Goal: Obtain resource: Obtain resource

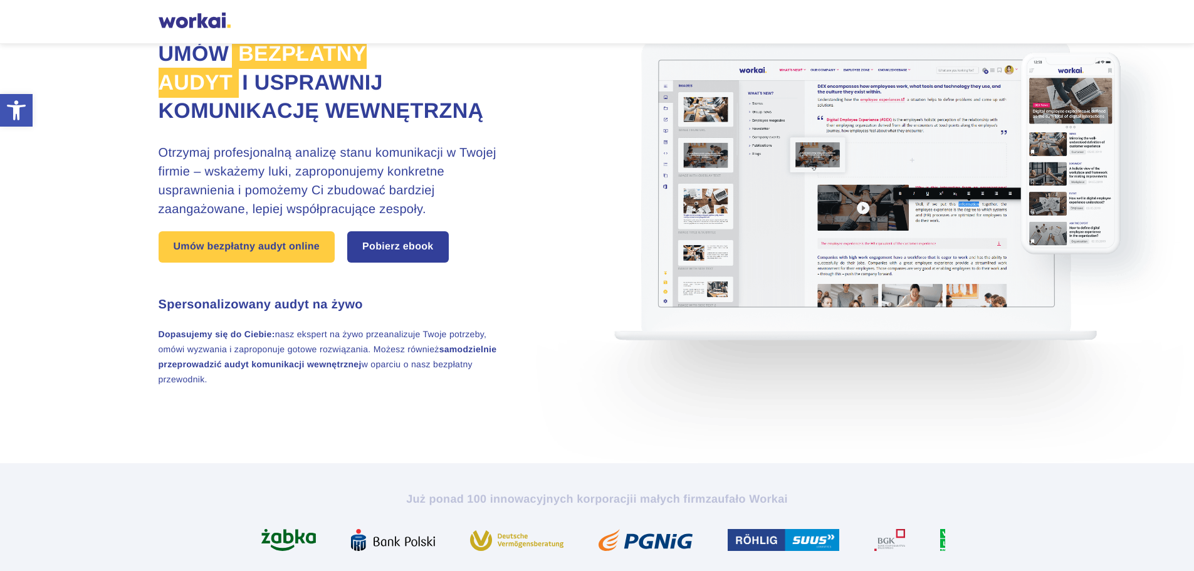
scroll to position [125, 0]
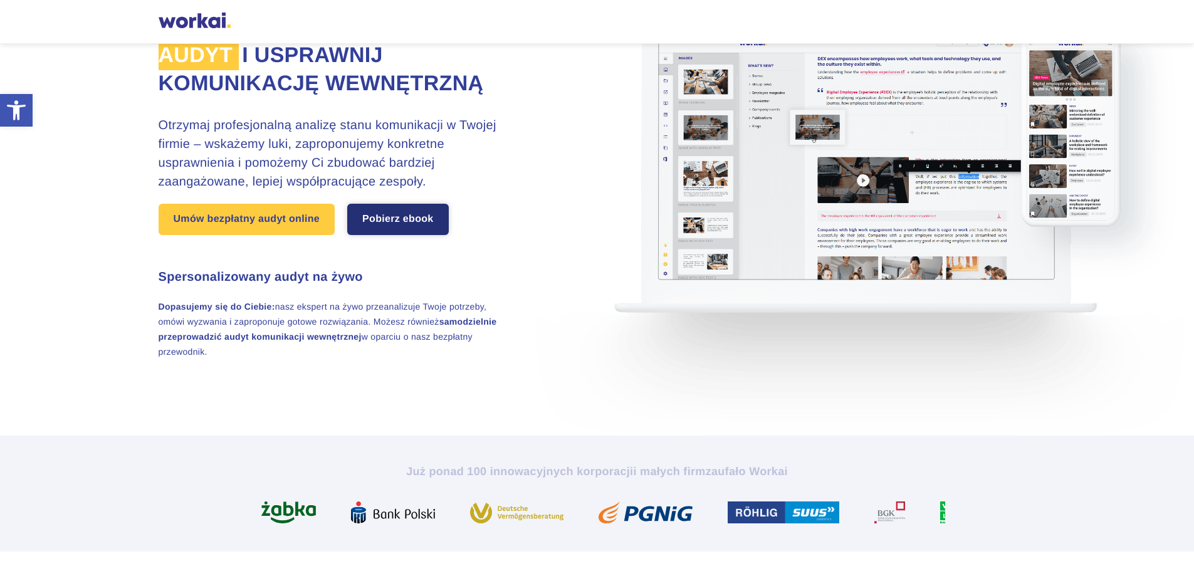
click at [390, 232] on link "Pobierz ebook" at bounding box center [398, 219] width 102 height 31
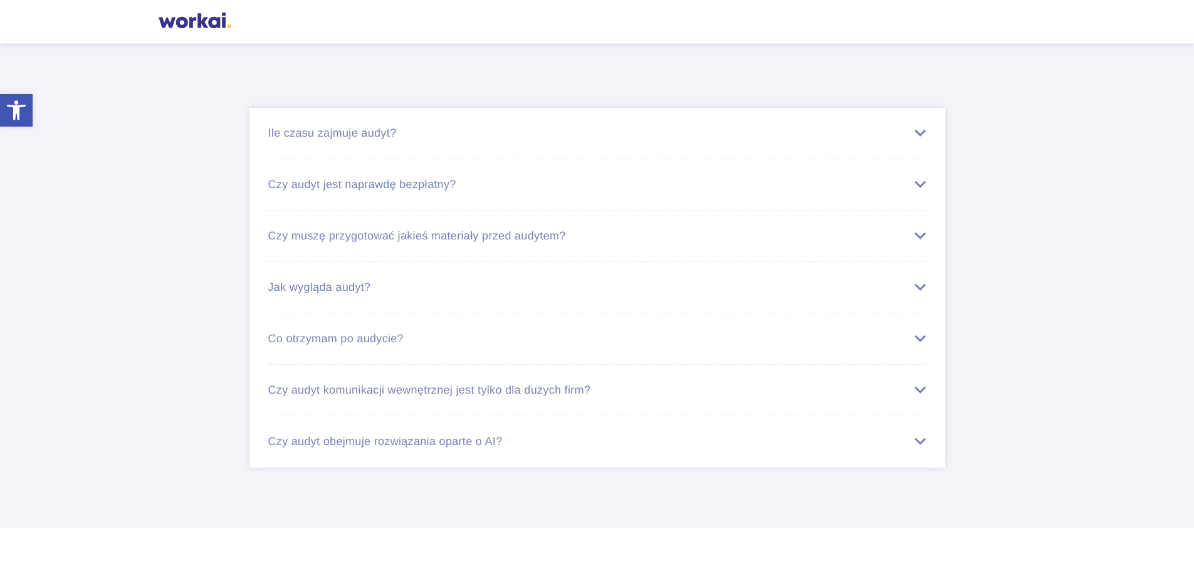
scroll to position [4084, 0]
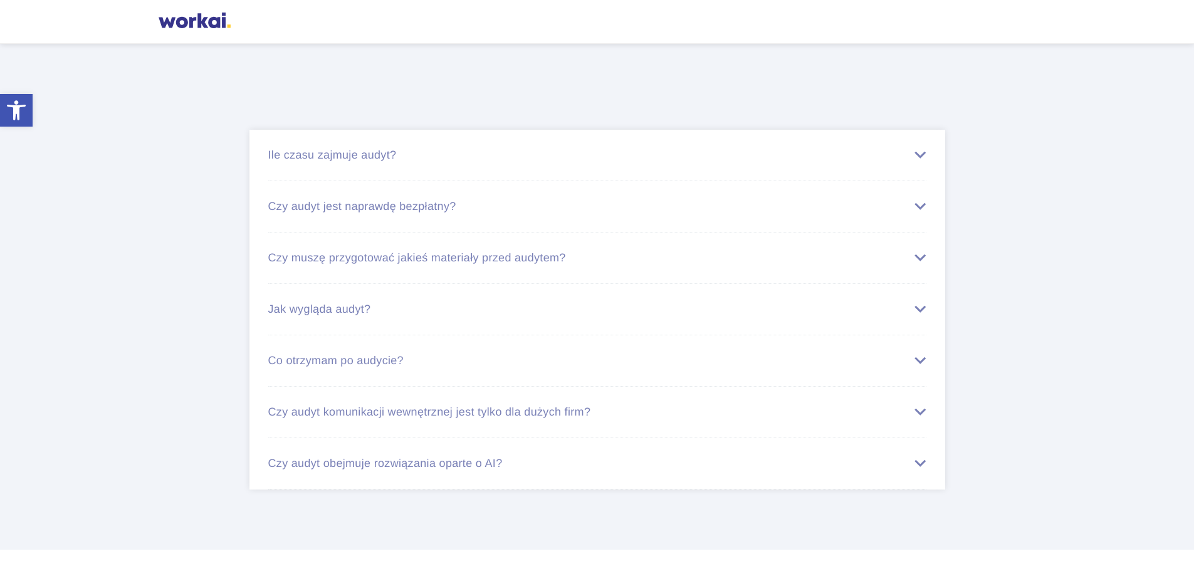
click at [916, 160] on div "Ile czasu zajmuje audyt?" at bounding box center [597, 155] width 658 height 13
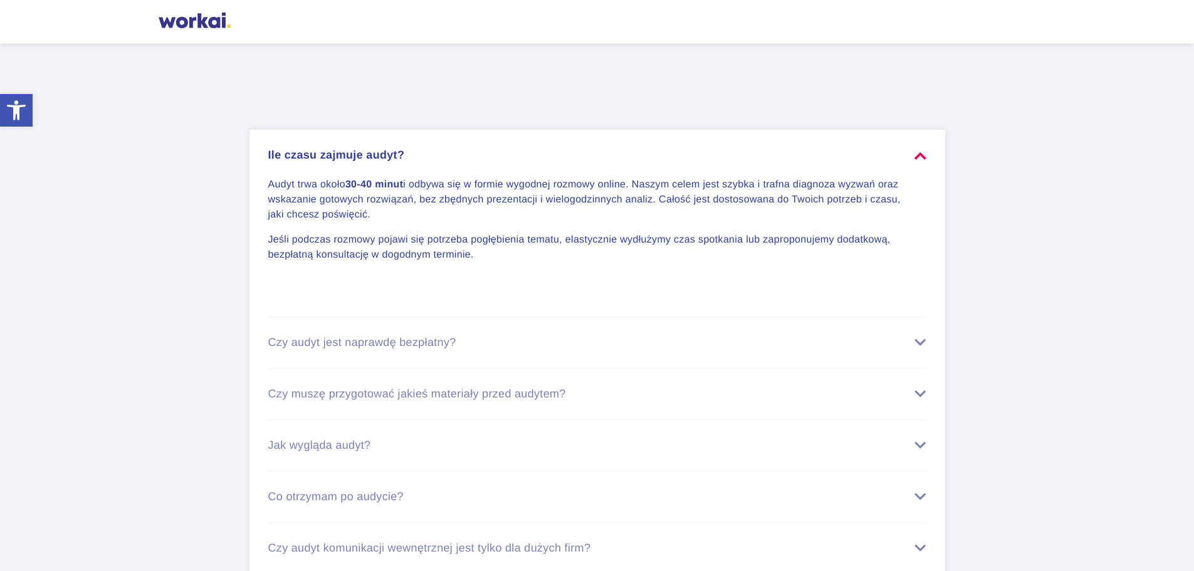
click at [918, 347] on div "Czy audyt jest naprawdę bezpłatny?" at bounding box center [597, 342] width 658 height 13
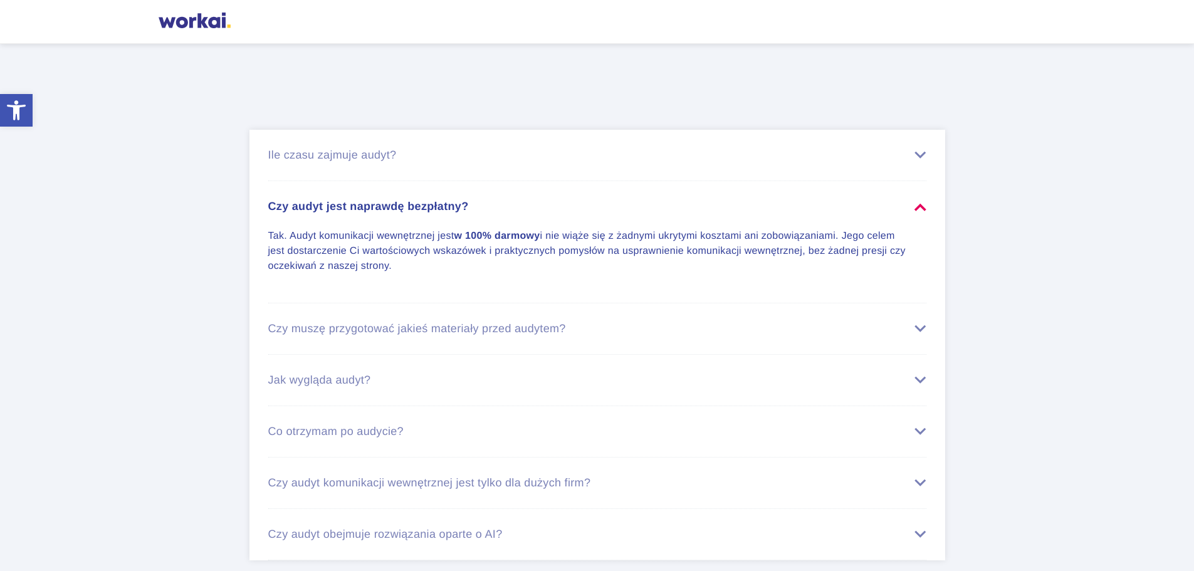
click at [916, 329] on div "Czy muszę przygotować jakieś materiały przed audytem?" at bounding box center [597, 328] width 658 height 13
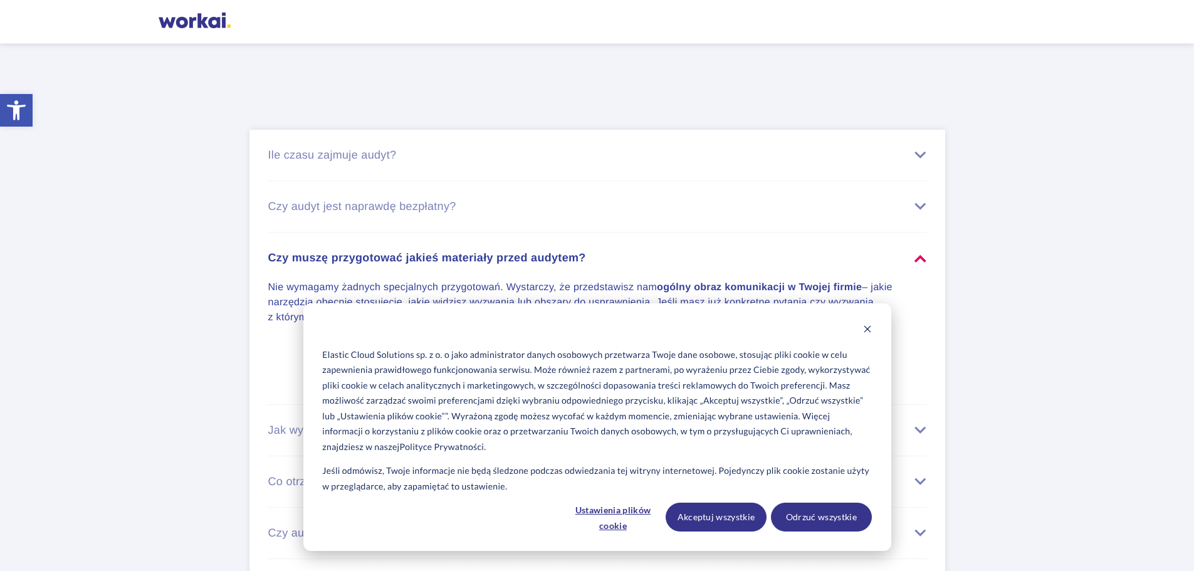
click at [922, 426] on div "Jak wygląda audyt?" at bounding box center [597, 430] width 658 height 13
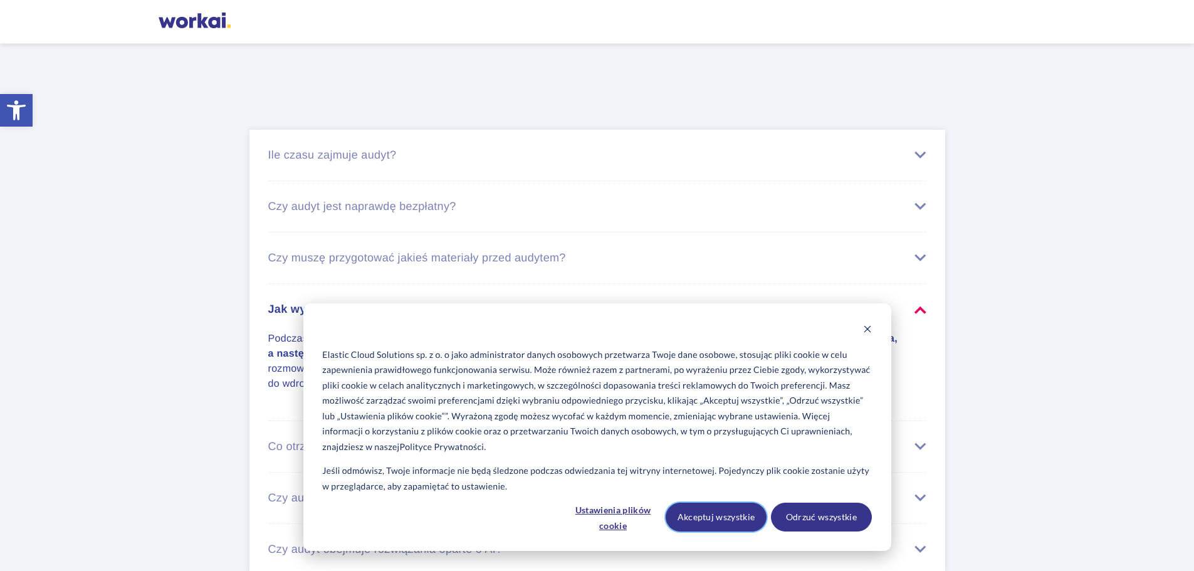
click at [694, 523] on button "Akceptuj wszystkie" at bounding box center [715, 517] width 101 height 29
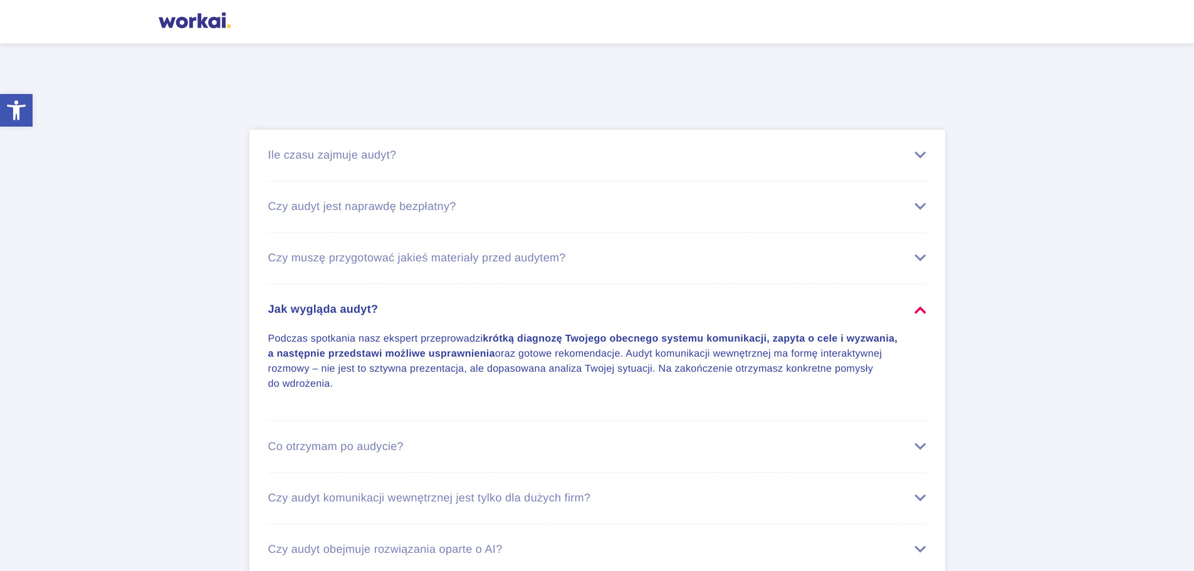
click at [909, 446] on div "Co otrzymam po audycie?" at bounding box center [597, 446] width 658 height 13
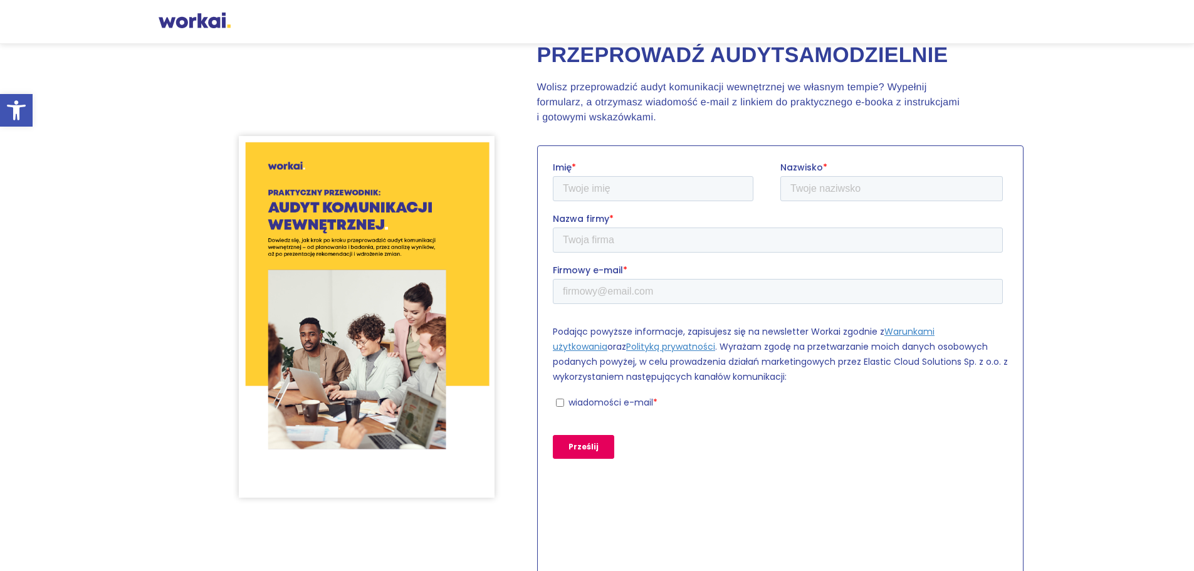
scroll to position [4563, 0]
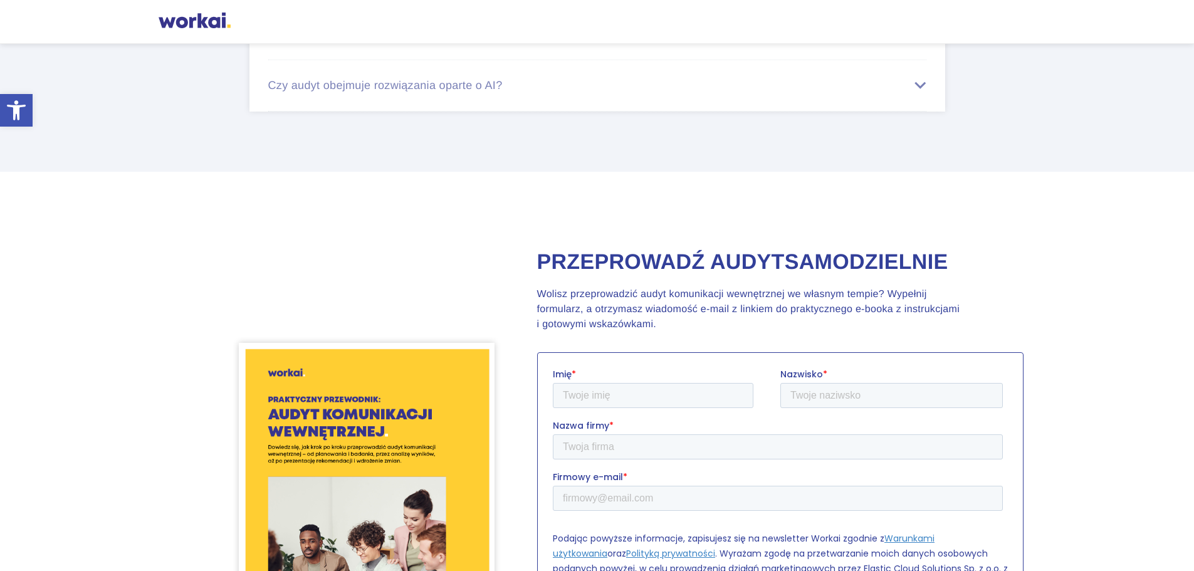
click at [199, 21] on div at bounding box center [195, 22] width 72 height 19
click at [206, 24] on div at bounding box center [195, 22] width 72 height 19
click at [17, 115] on icon at bounding box center [16, 109] width 19 height 19
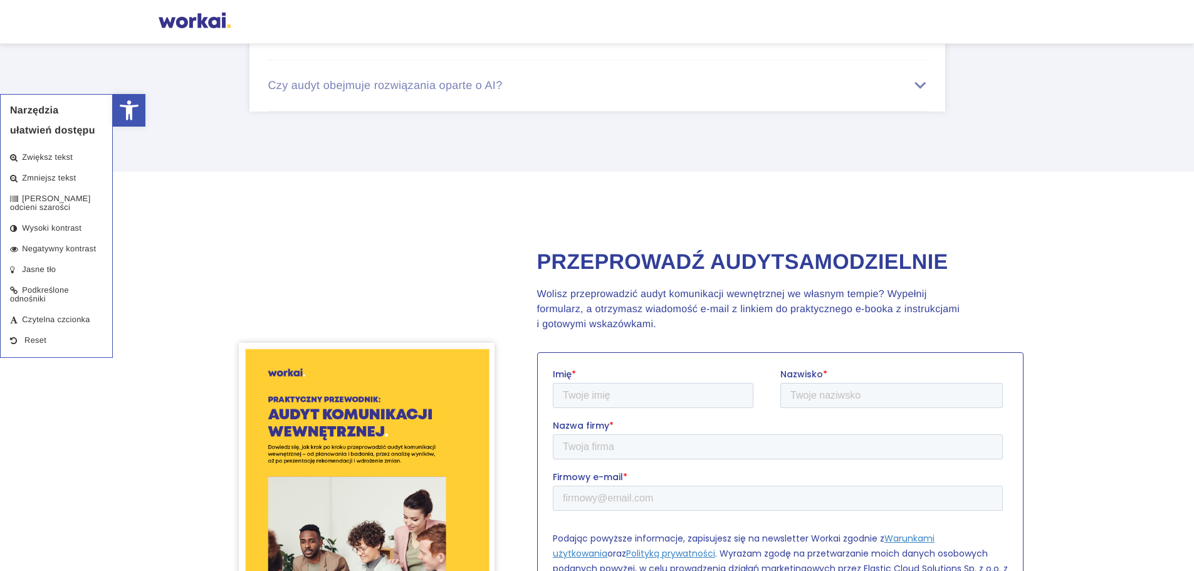
click at [196, 21] on div at bounding box center [195, 22] width 72 height 19
click at [195, 21] on div at bounding box center [195, 22] width 72 height 19
click at [406, 215] on section "Przeprowadź audyt samodzielnie Wolisz przeprowadzić audyt komunikacji wewnętrzn…" at bounding box center [597, 524] width 1194 height 679
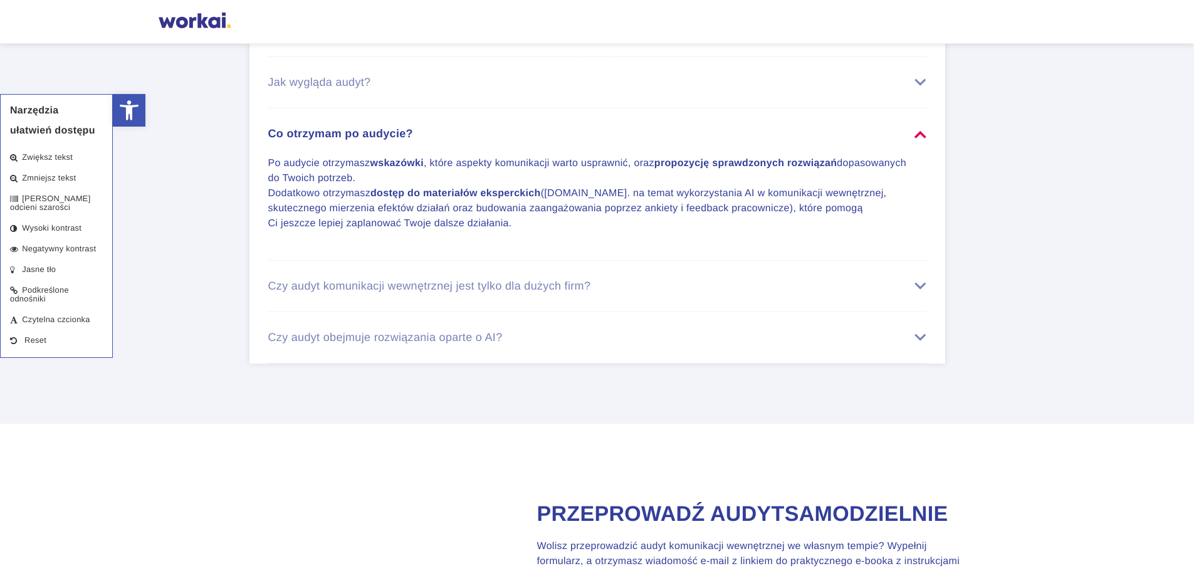
scroll to position [4187, 0]
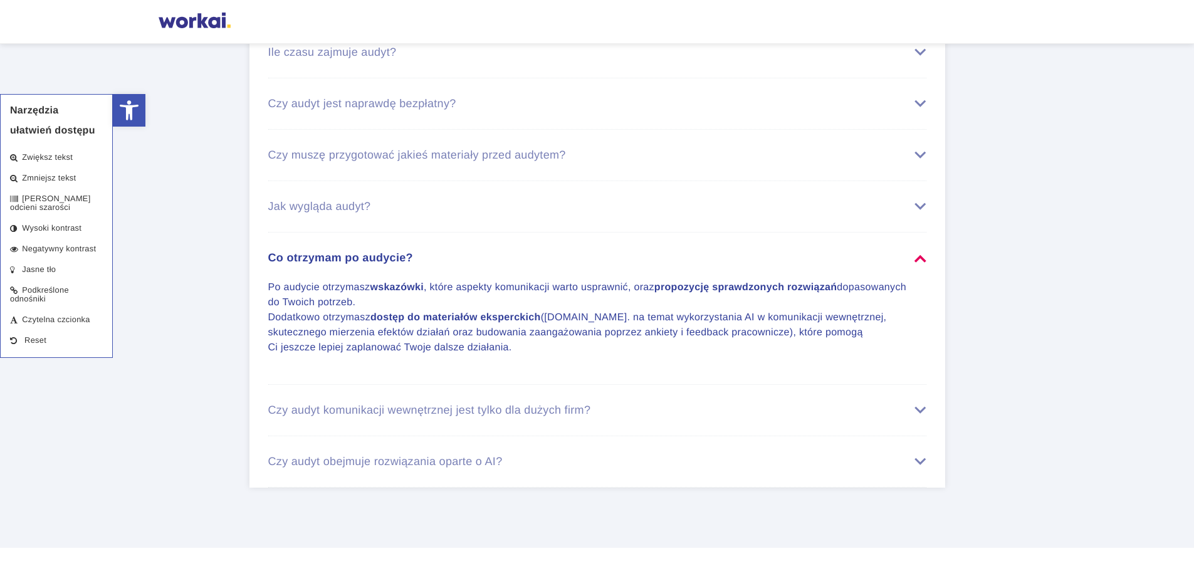
click at [180, 23] on div at bounding box center [195, 22] width 72 height 19
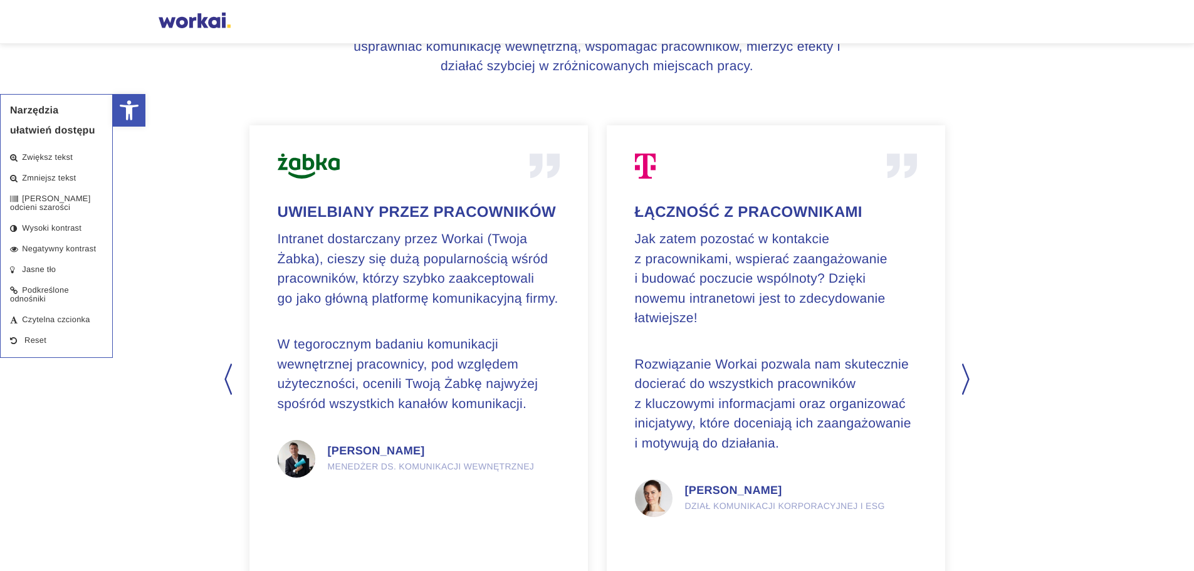
scroll to position [3185, 0]
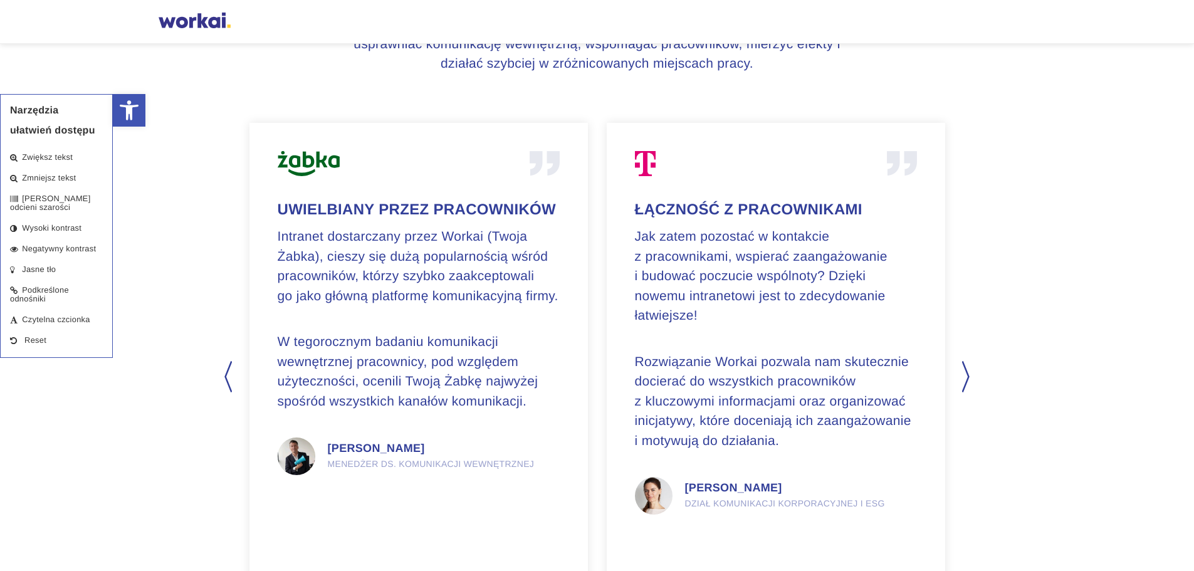
click at [970, 376] on button "Next" at bounding box center [967, 376] width 13 height 31
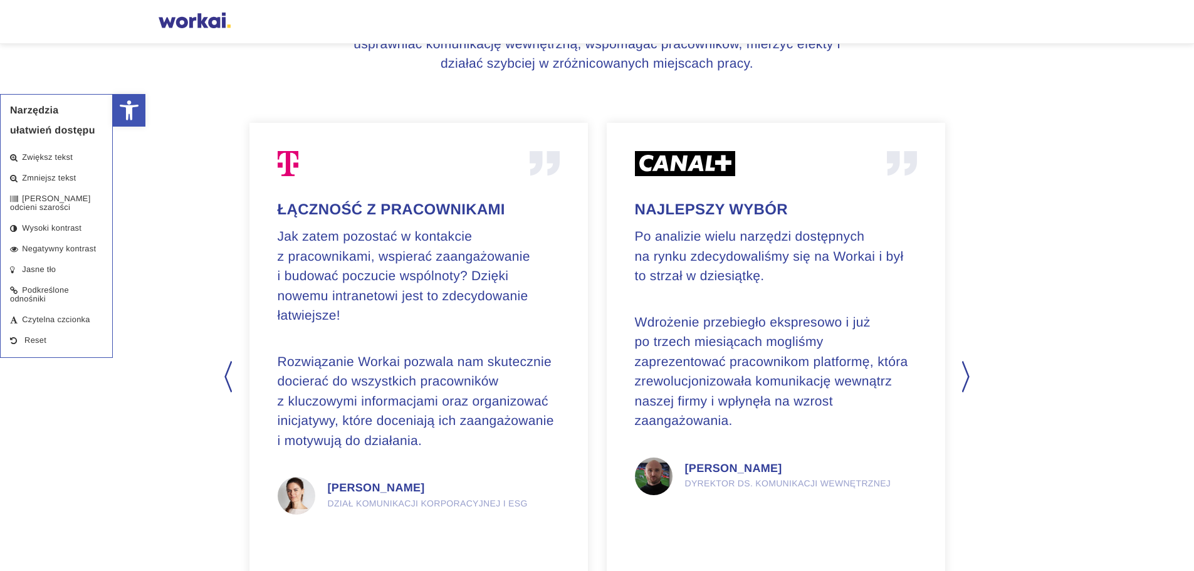
click at [970, 376] on button "Next" at bounding box center [967, 376] width 13 height 31
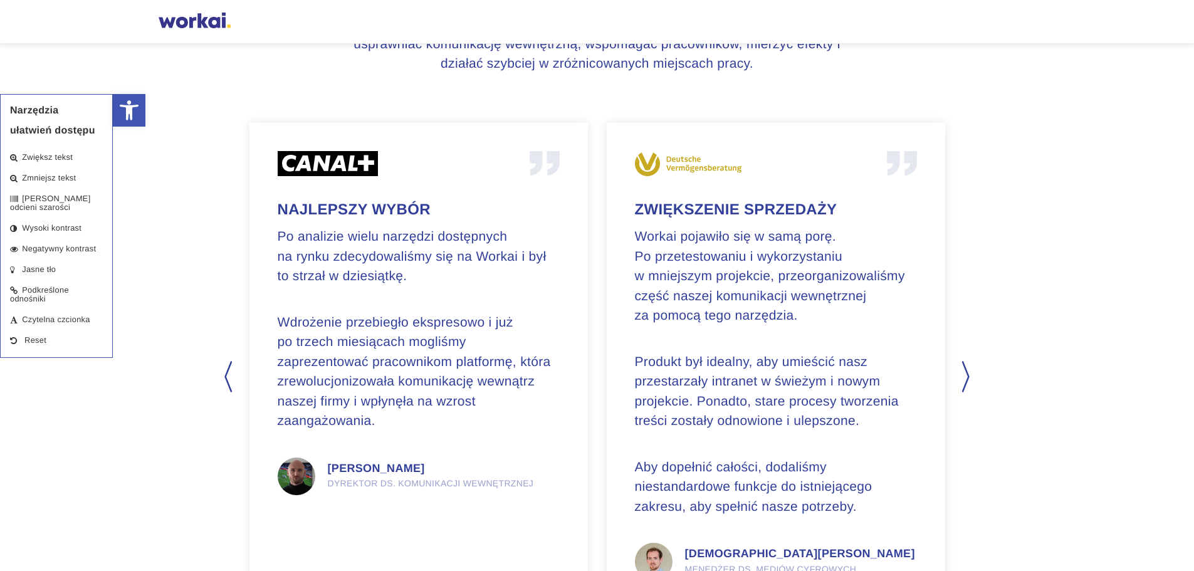
click at [970, 376] on button "Next" at bounding box center [967, 376] width 13 height 31
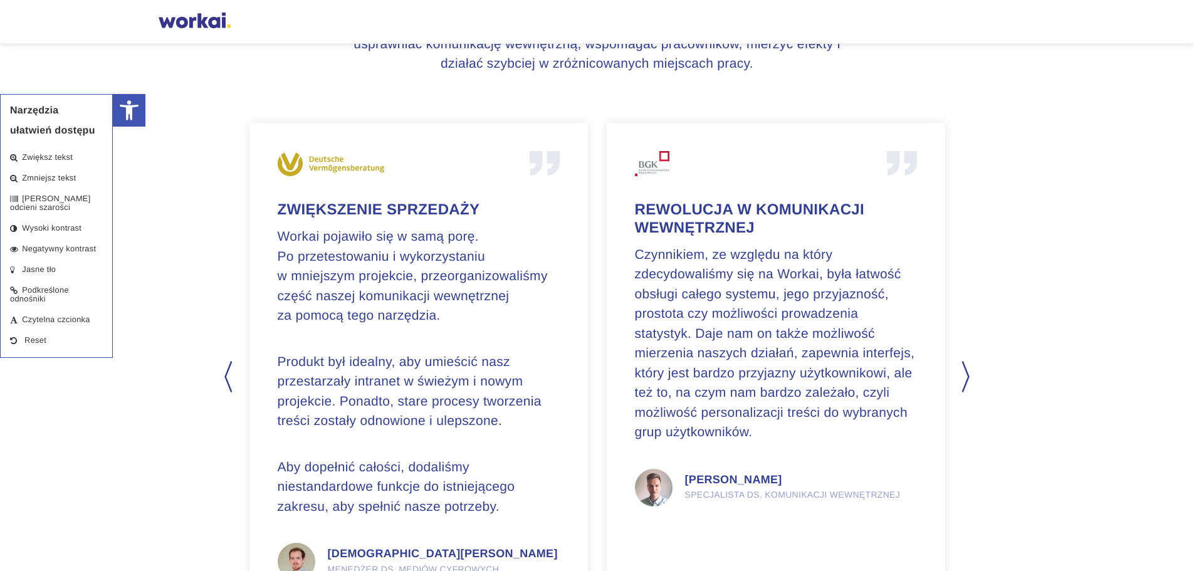
click at [970, 376] on button "Next" at bounding box center [967, 376] width 13 height 31
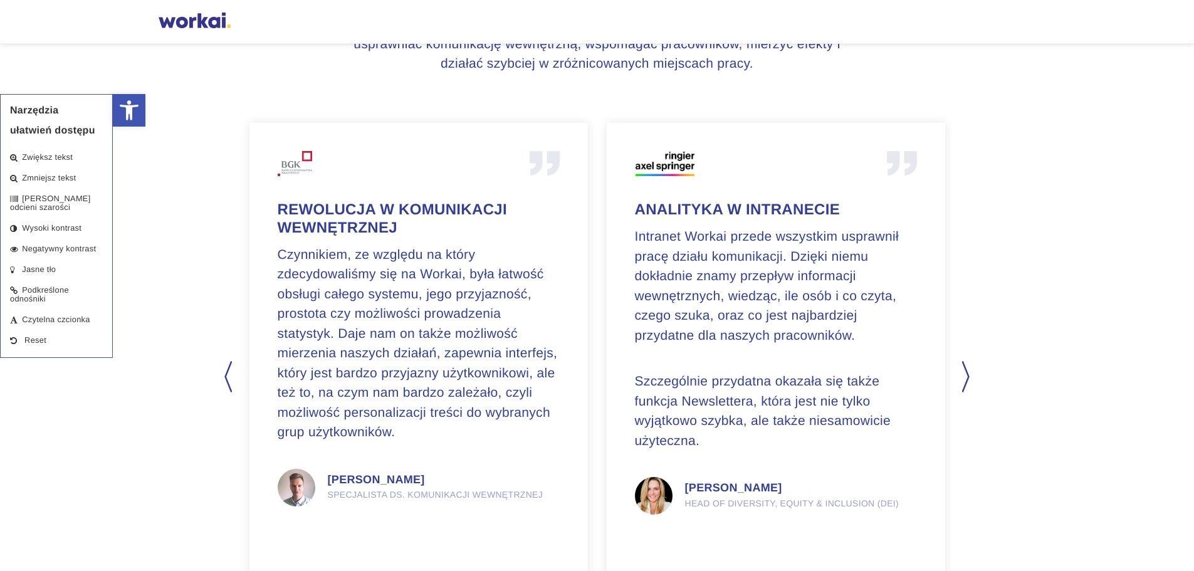
click at [970, 376] on button "Next" at bounding box center [967, 376] width 13 height 31
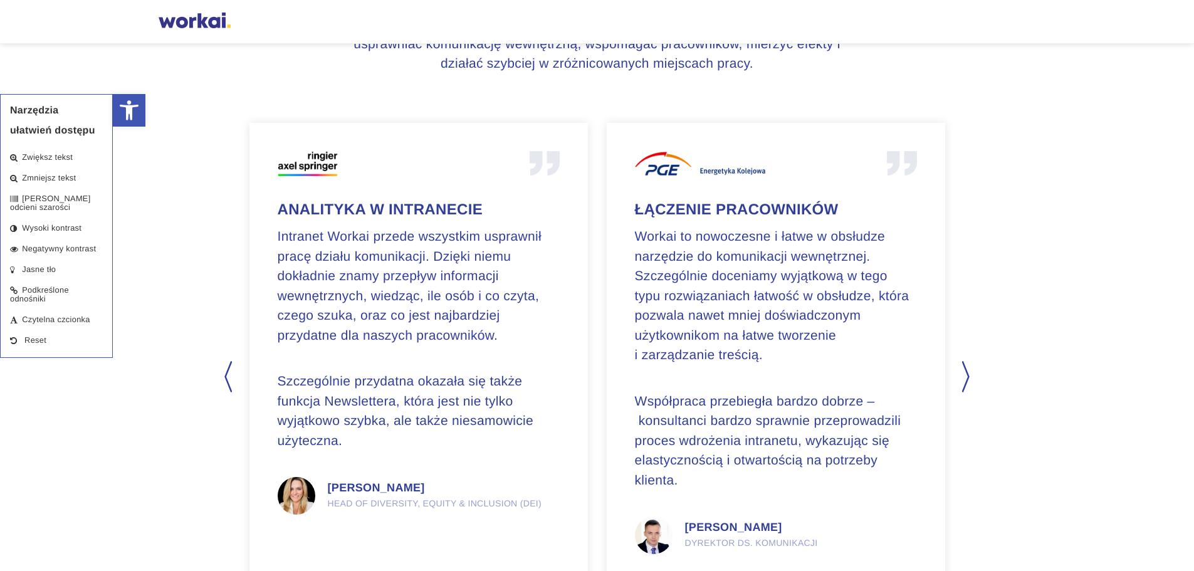
click at [970, 376] on button "Next" at bounding box center [967, 376] width 13 height 31
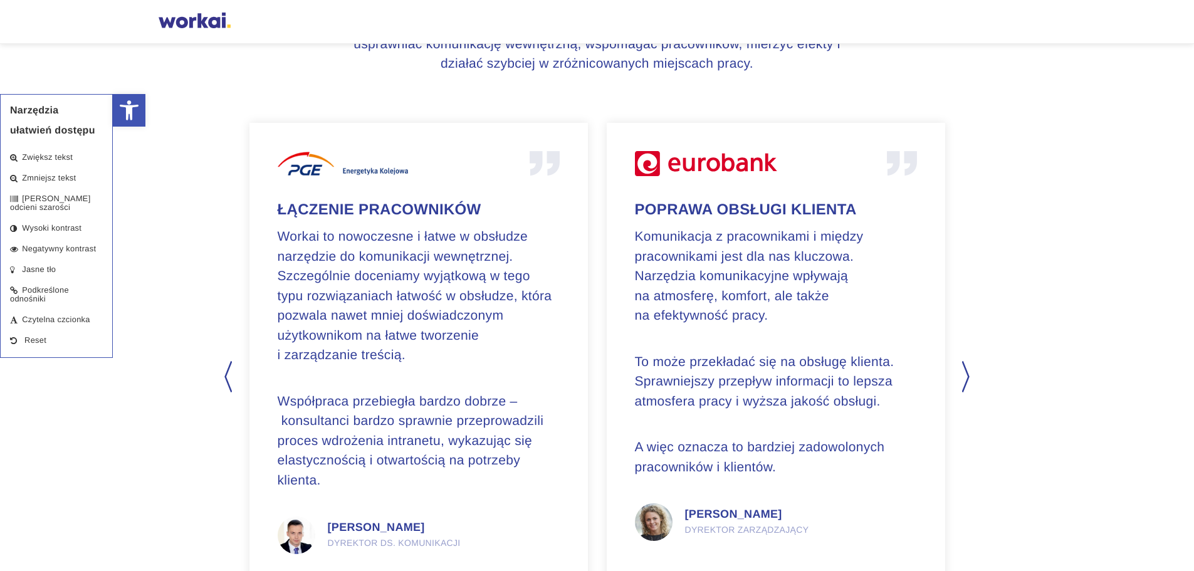
click at [959, 378] on section "Previous Poprawa obsługi klienta Komunikacja z pracownikami i między pracownika…" at bounding box center [597, 414] width 1194 height 602
click at [966, 379] on button "Next" at bounding box center [967, 376] width 13 height 31
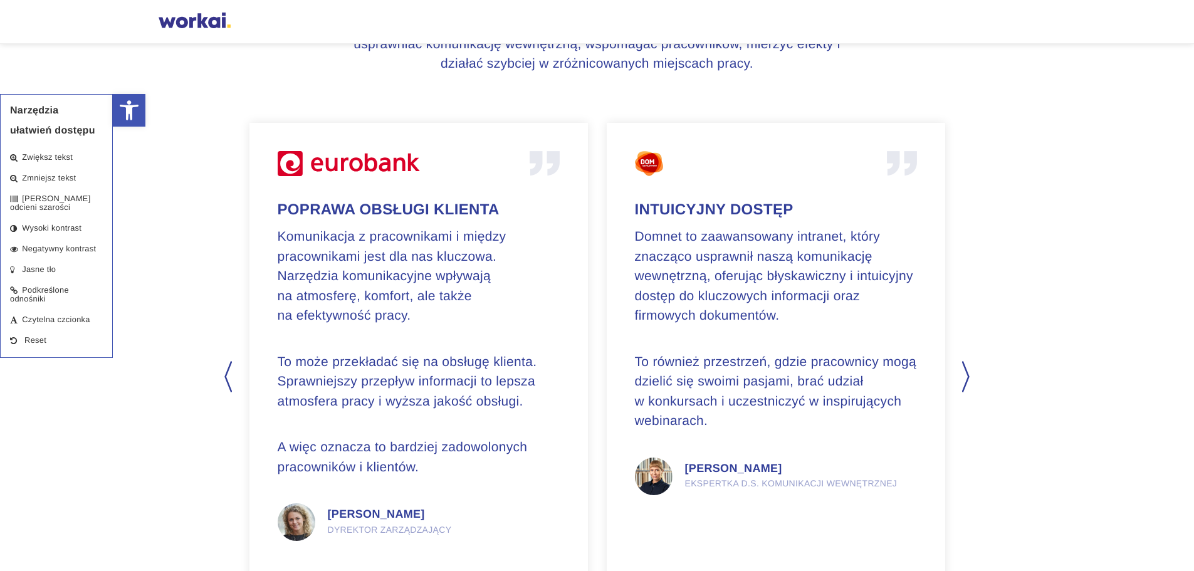
click at [225, 379] on button "Previous" at bounding box center [227, 376] width 13 height 31
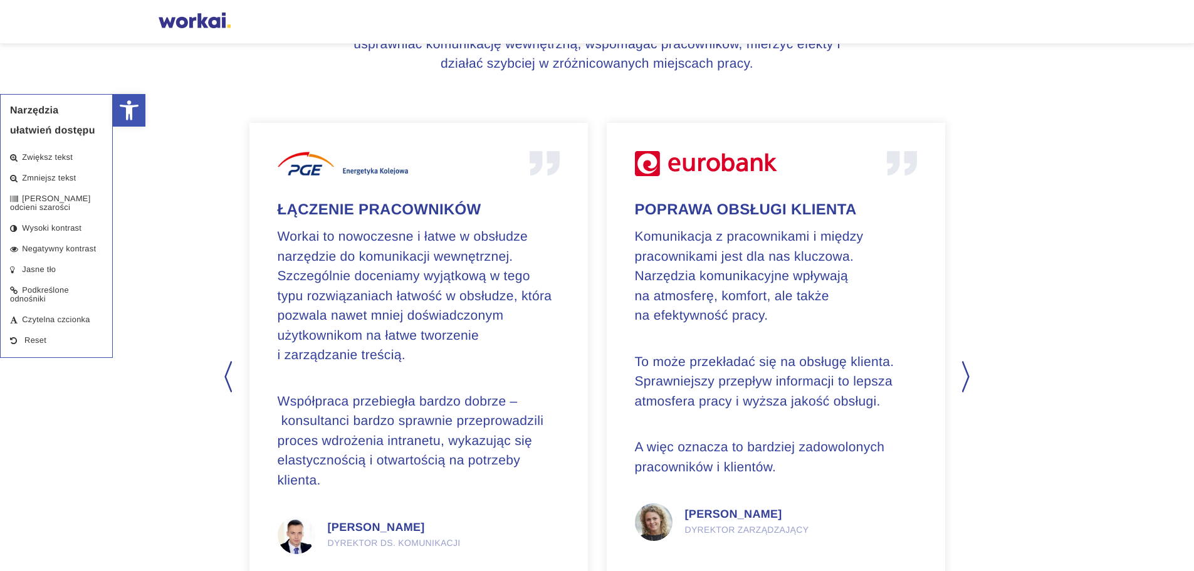
click at [966, 377] on button "Next" at bounding box center [967, 376] width 13 height 31
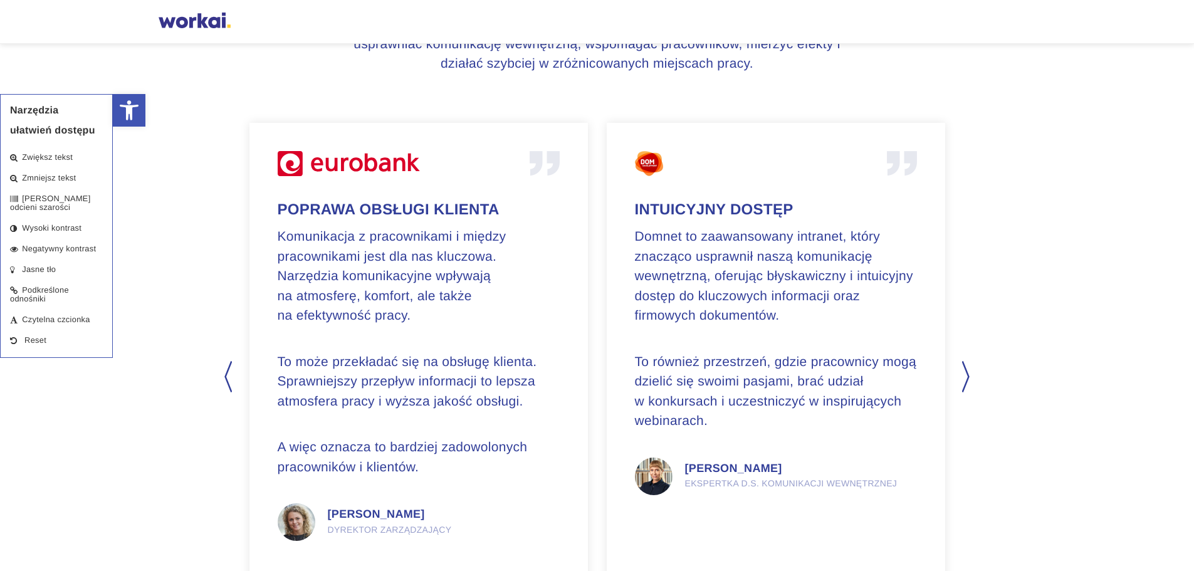
click at [968, 376] on button "Next" at bounding box center [967, 376] width 13 height 31
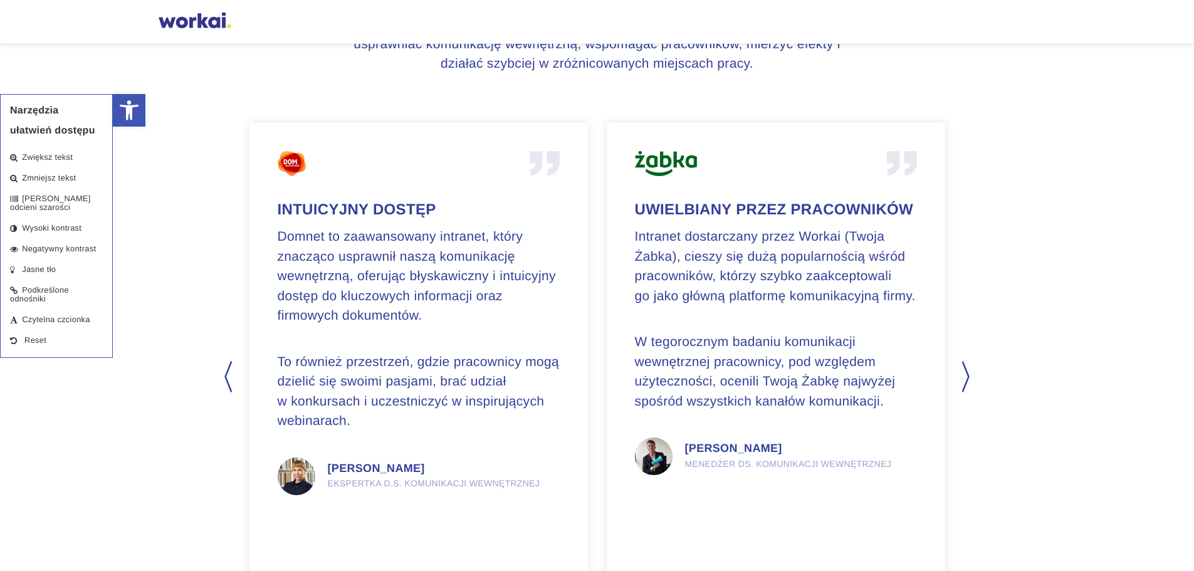
click at [968, 376] on button "Next" at bounding box center [967, 376] width 13 height 31
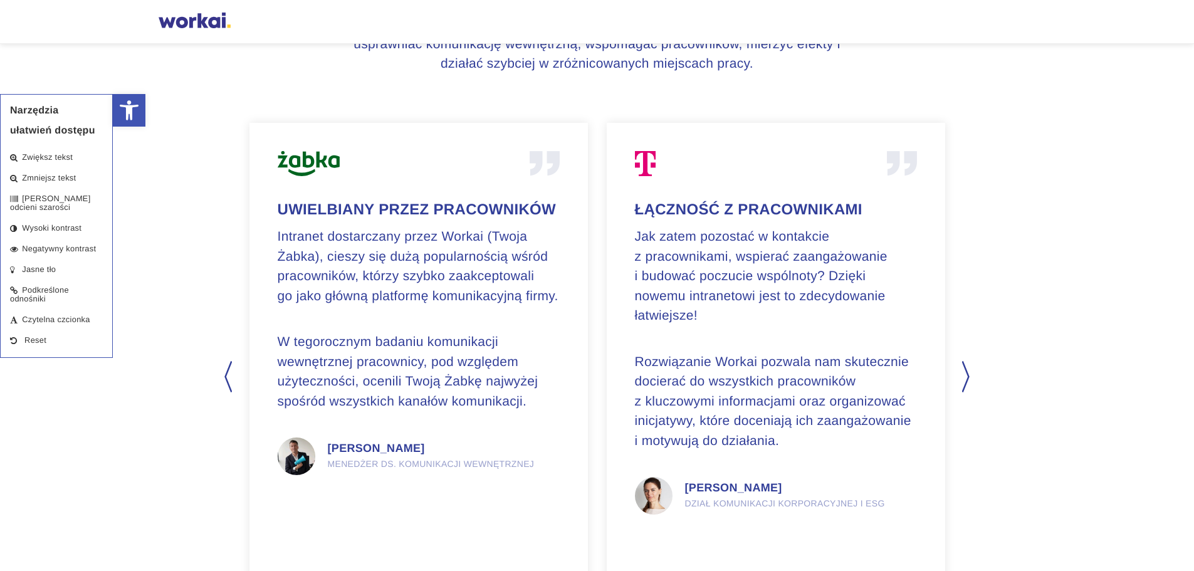
click at [968, 376] on button "Next" at bounding box center [967, 376] width 13 height 31
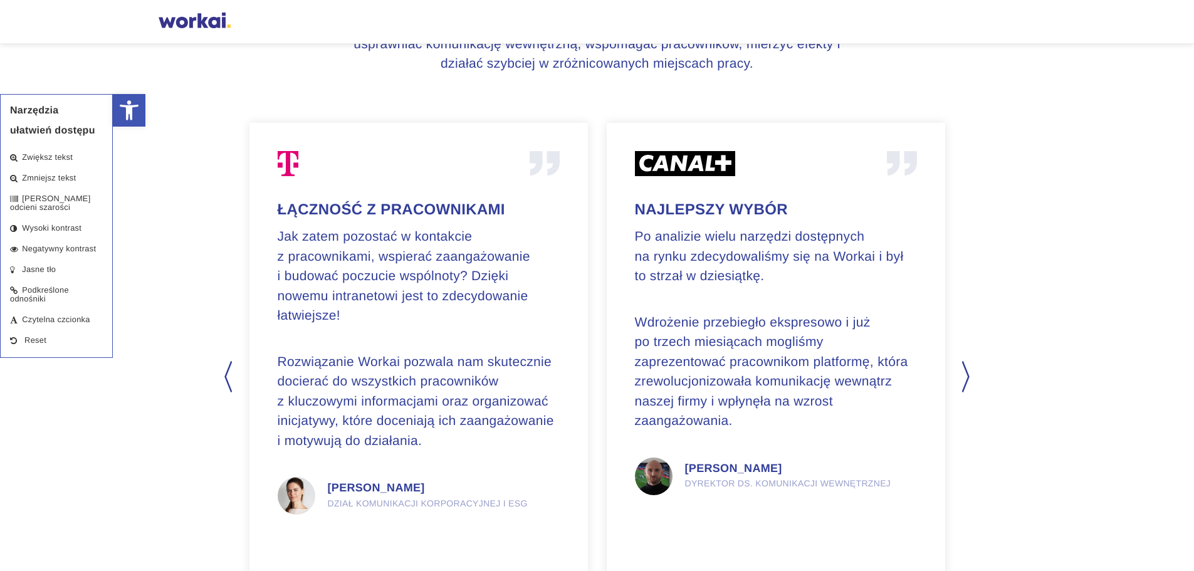
click at [968, 376] on button "Next" at bounding box center [967, 376] width 13 height 31
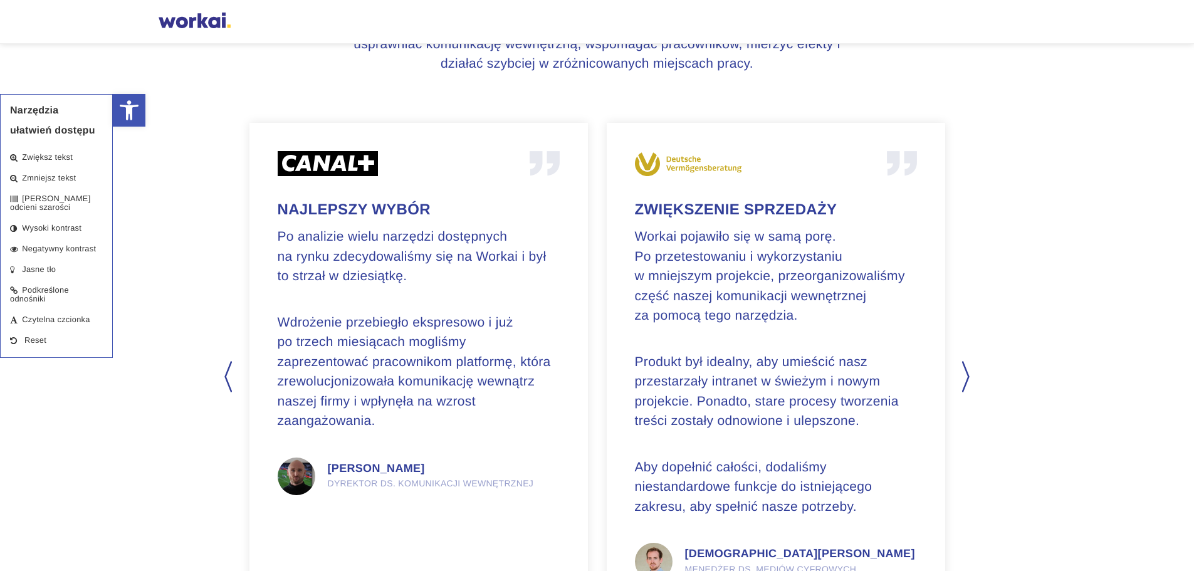
click at [968, 376] on button "Next" at bounding box center [967, 376] width 13 height 31
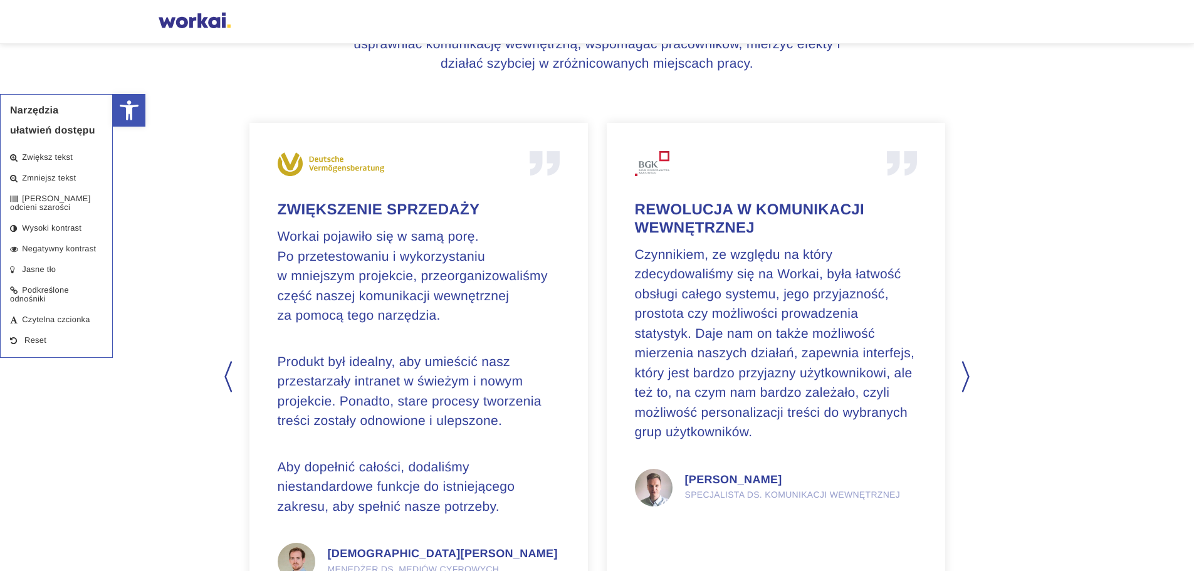
click at [968, 376] on button "Next" at bounding box center [967, 376] width 13 height 31
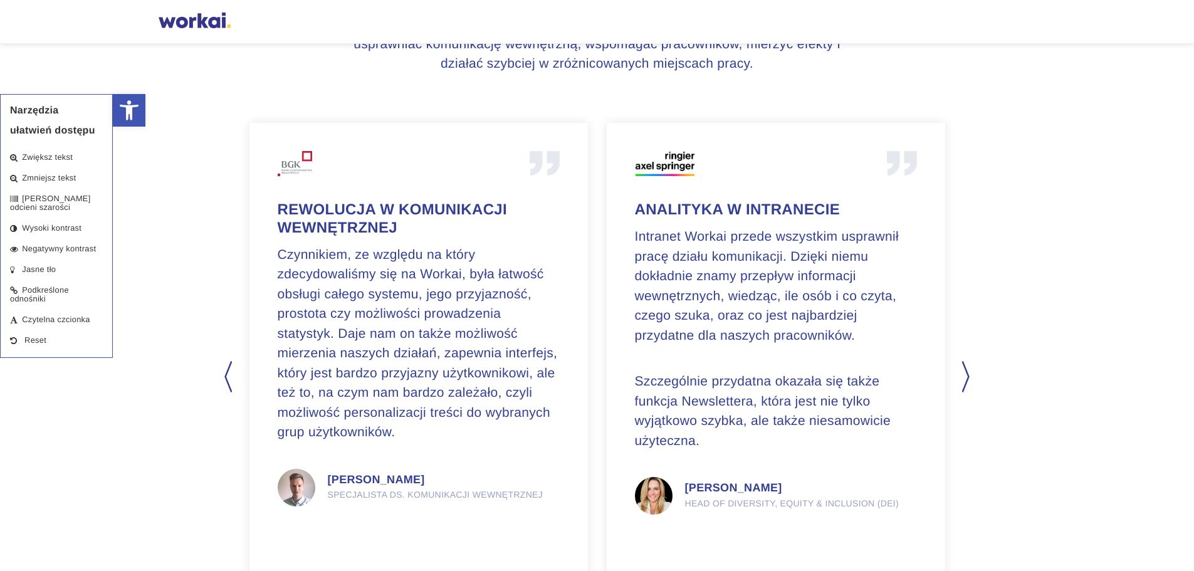
click at [968, 376] on button "Next" at bounding box center [967, 376] width 13 height 31
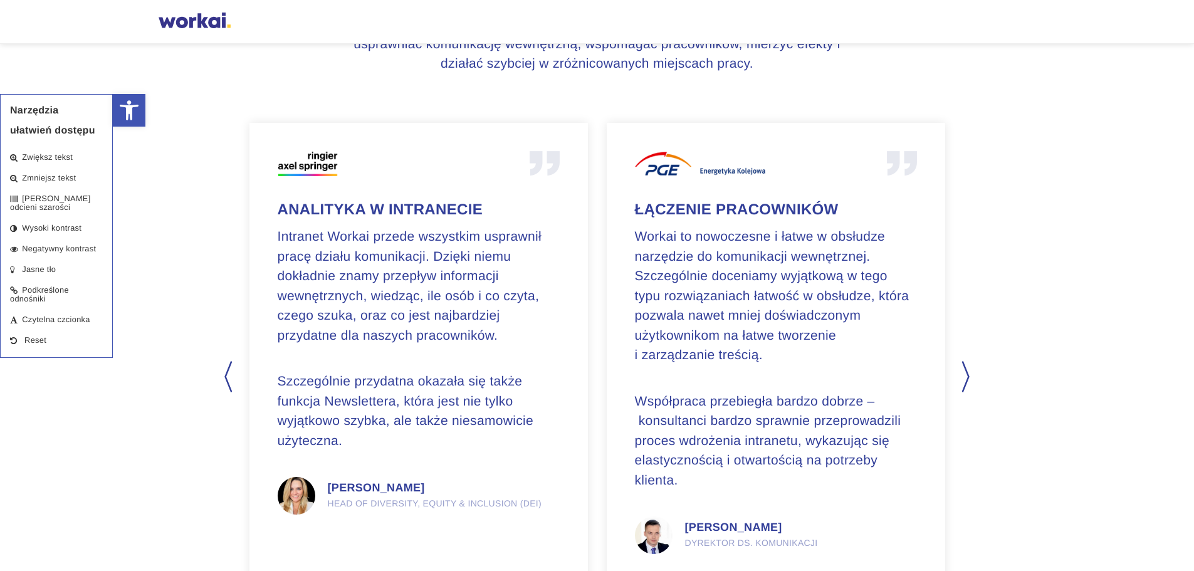
click at [968, 376] on button "Next" at bounding box center [967, 376] width 13 height 31
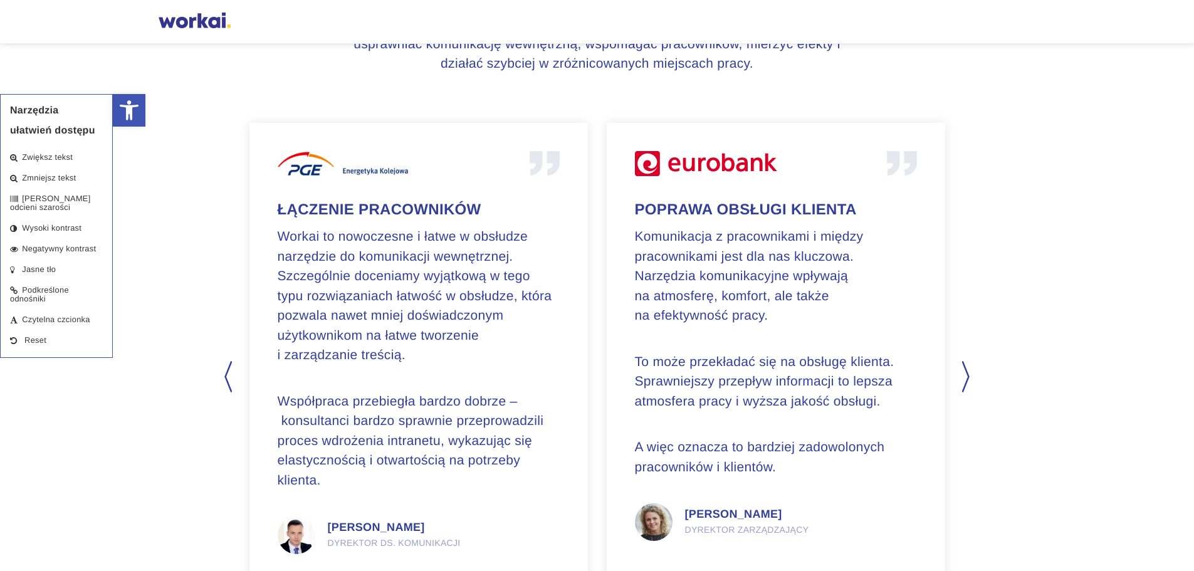
click at [968, 376] on button "Next" at bounding box center [967, 376] width 13 height 31
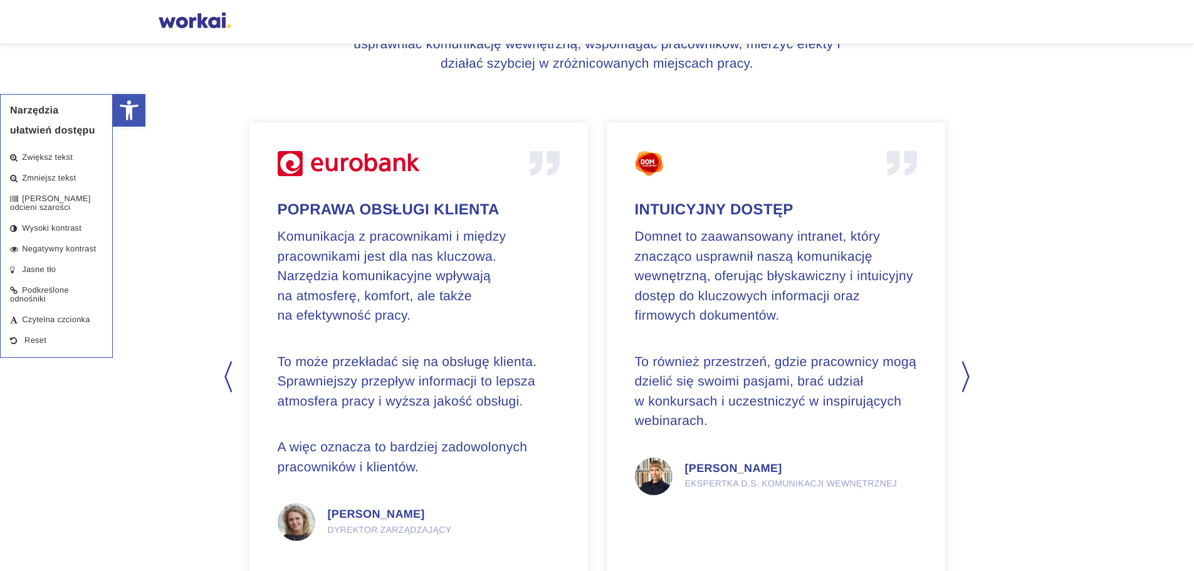
click at [968, 376] on button "Next" at bounding box center [967, 376] width 13 height 31
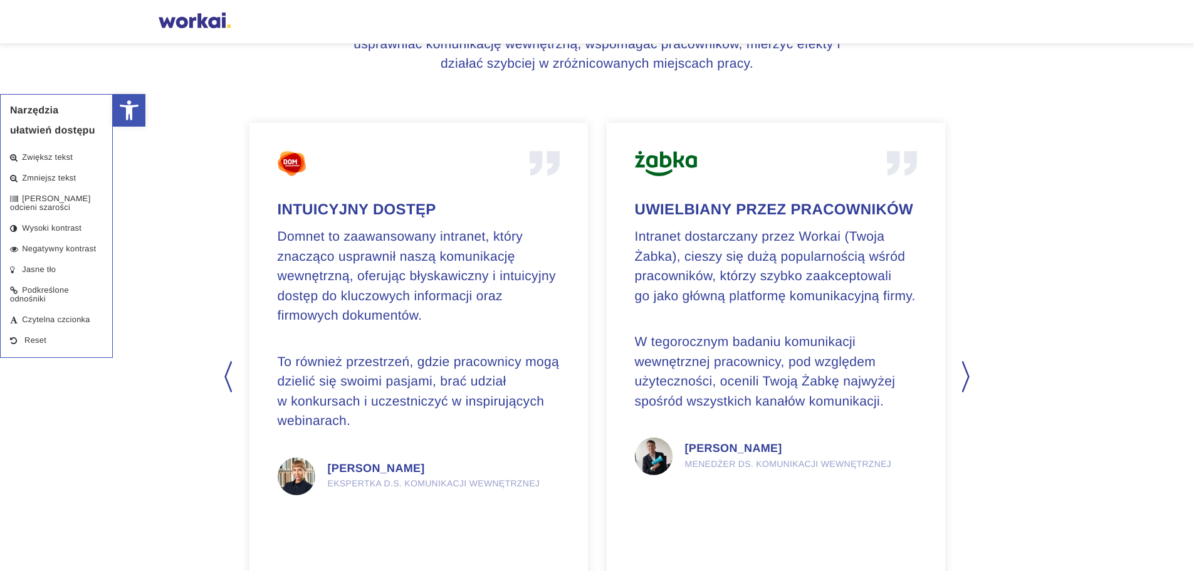
click at [968, 376] on button "Next" at bounding box center [967, 376] width 13 height 31
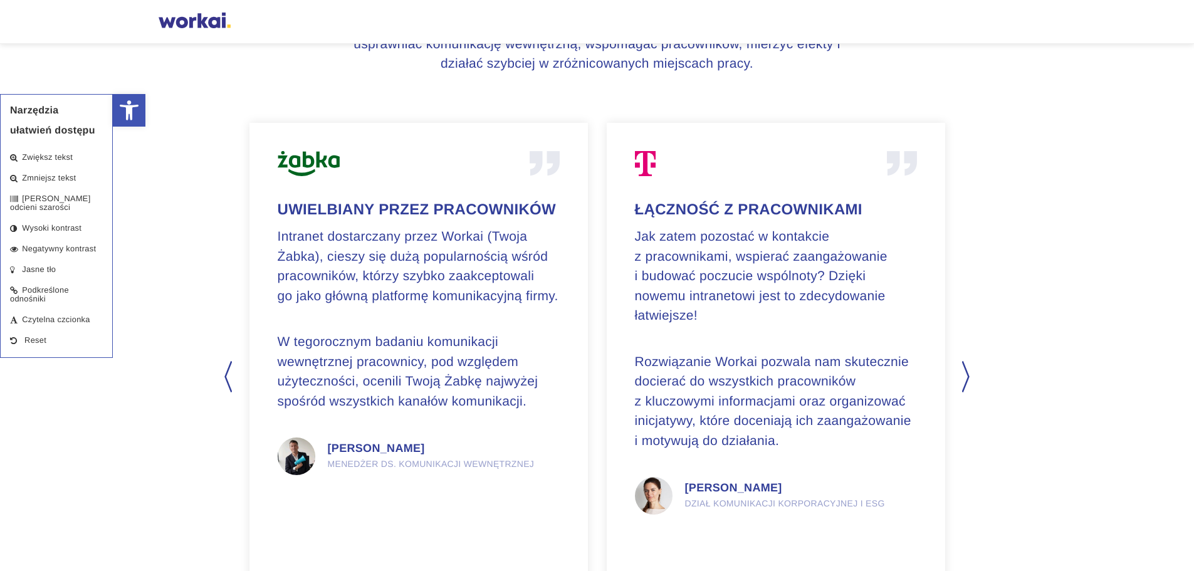
click at [968, 376] on button "Next" at bounding box center [967, 376] width 13 height 31
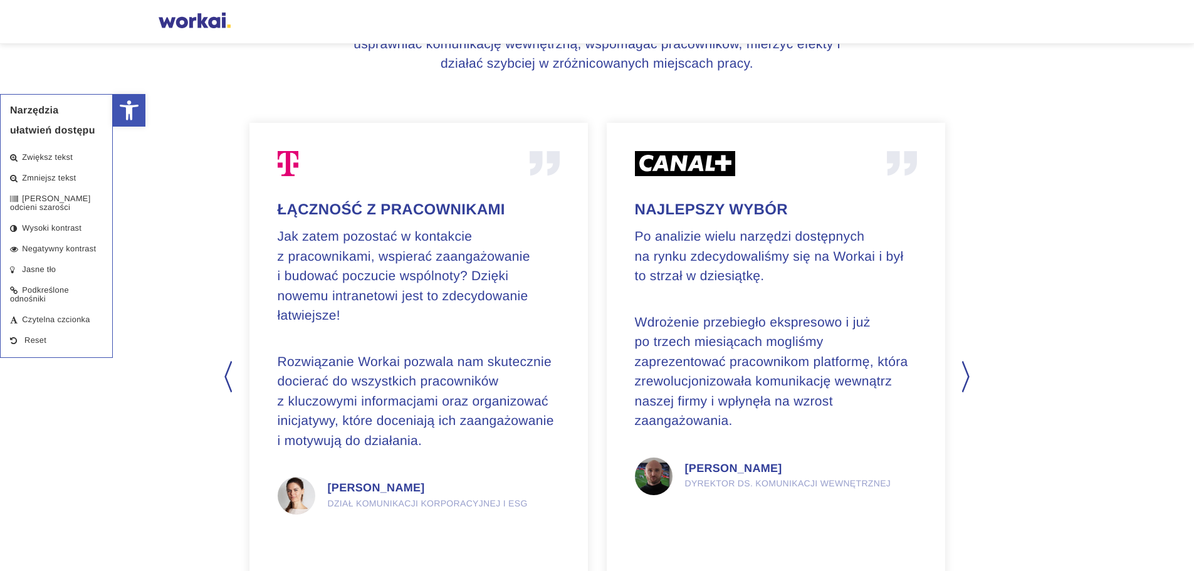
click at [968, 375] on button "Next" at bounding box center [967, 376] width 13 height 31
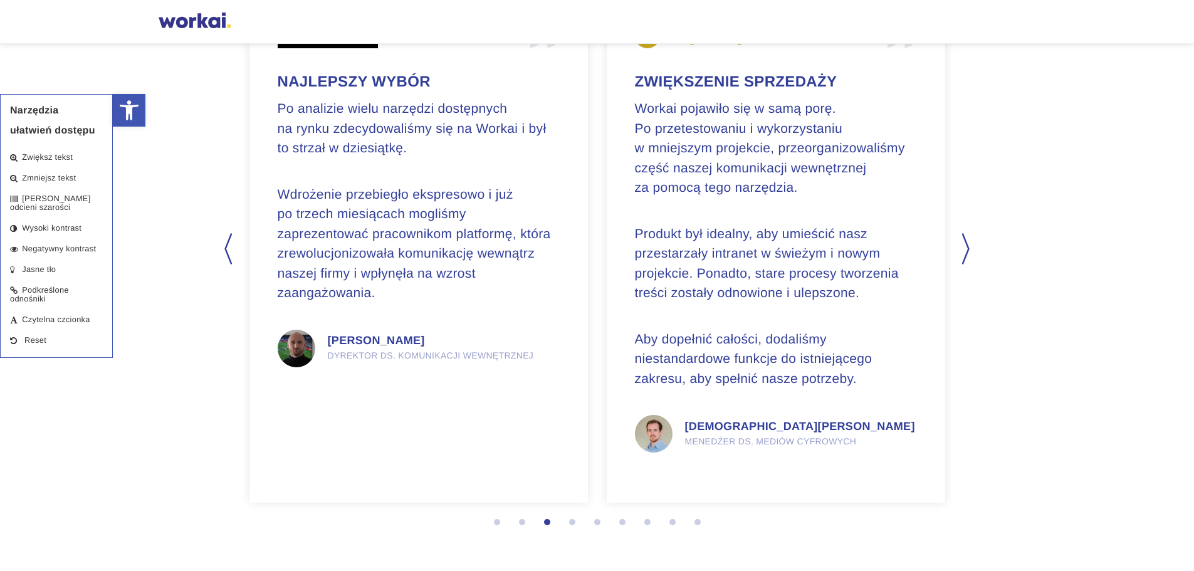
scroll to position [3446, 0]
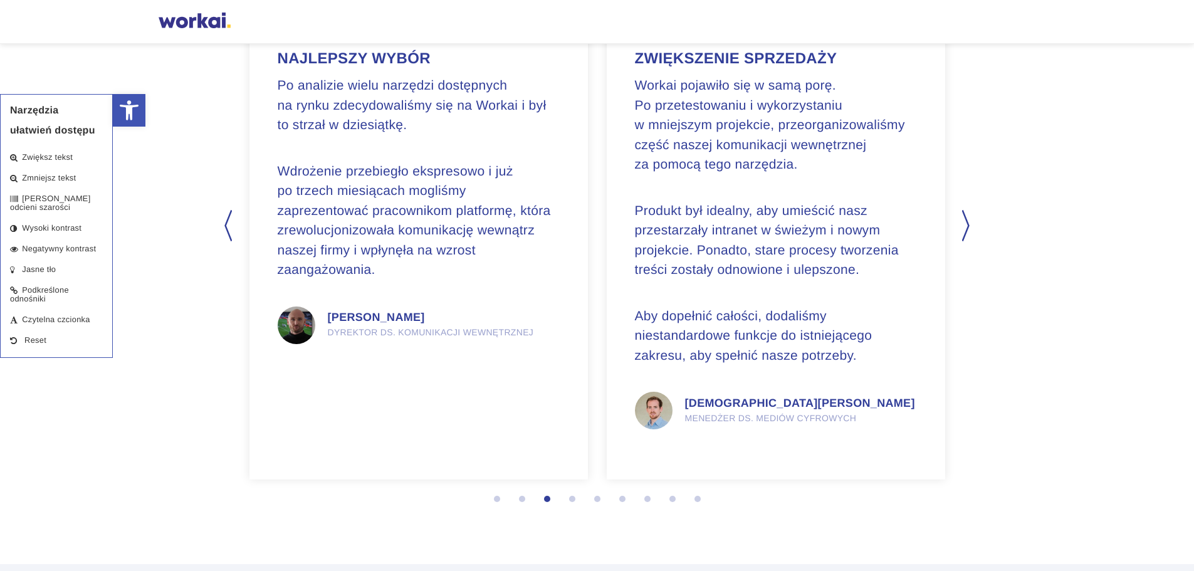
click at [968, 229] on button "Next" at bounding box center [967, 225] width 13 height 31
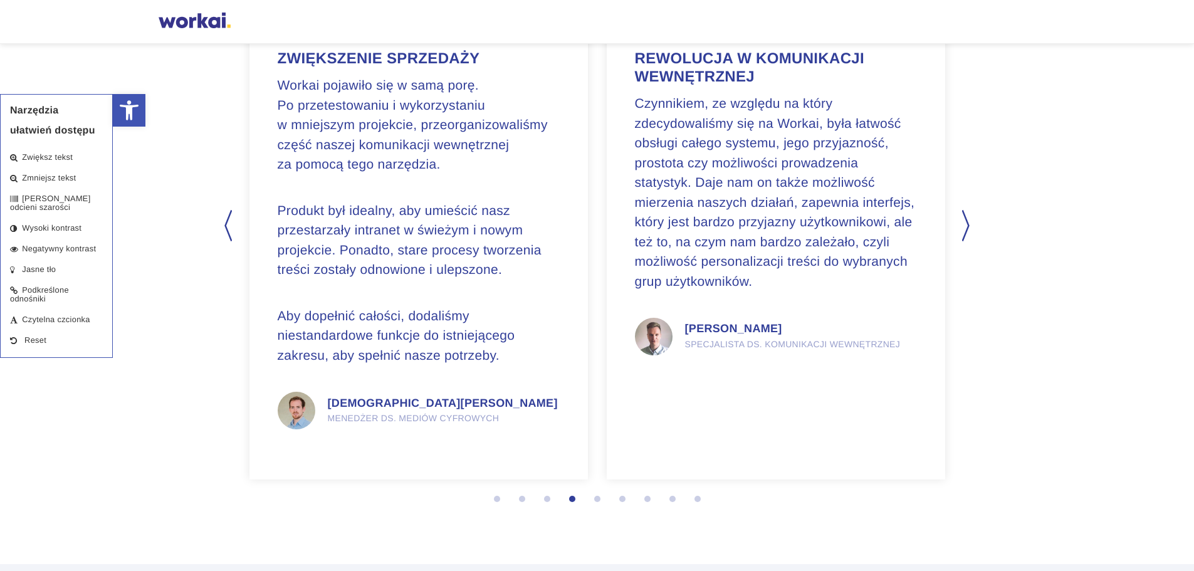
click at [968, 229] on button "Next" at bounding box center [967, 225] width 13 height 31
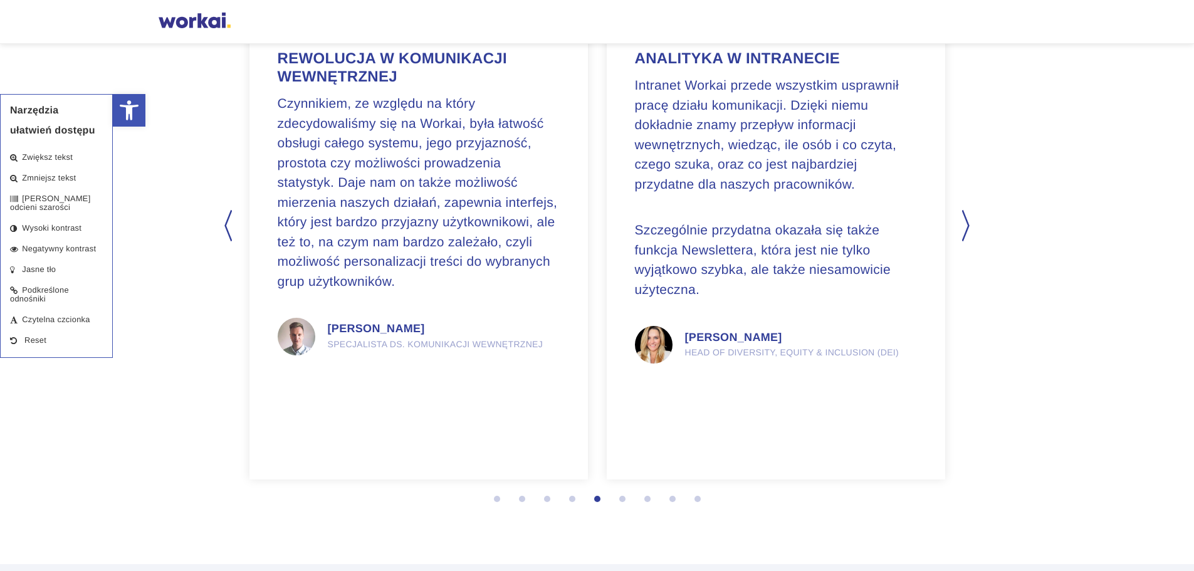
click at [968, 229] on button "Next" at bounding box center [967, 225] width 13 height 31
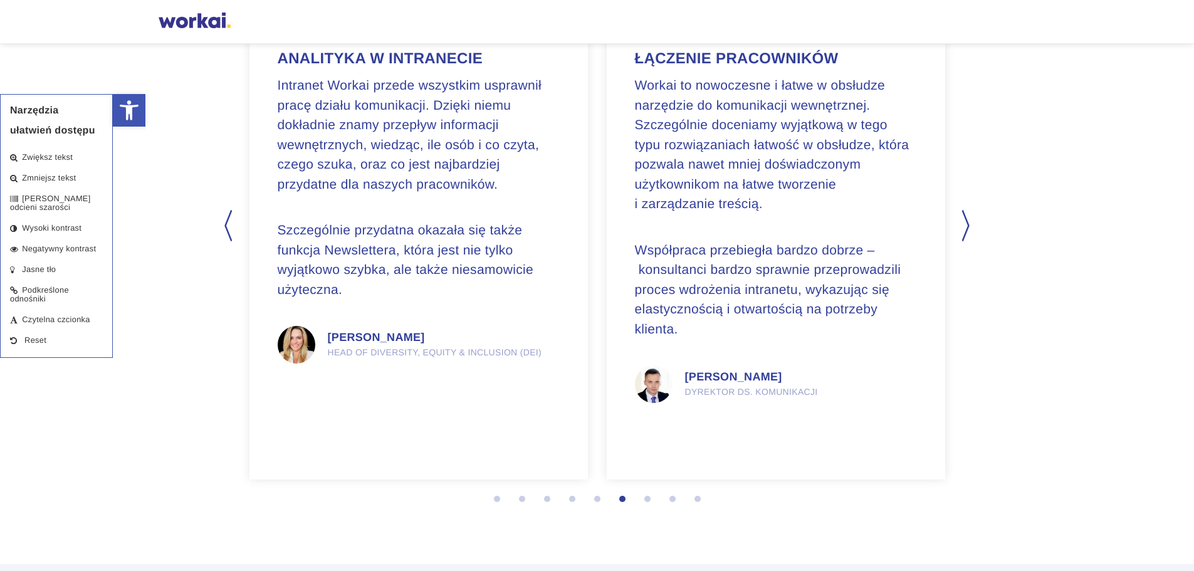
click at [968, 229] on button "Next" at bounding box center [967, 225] width 13 height 31
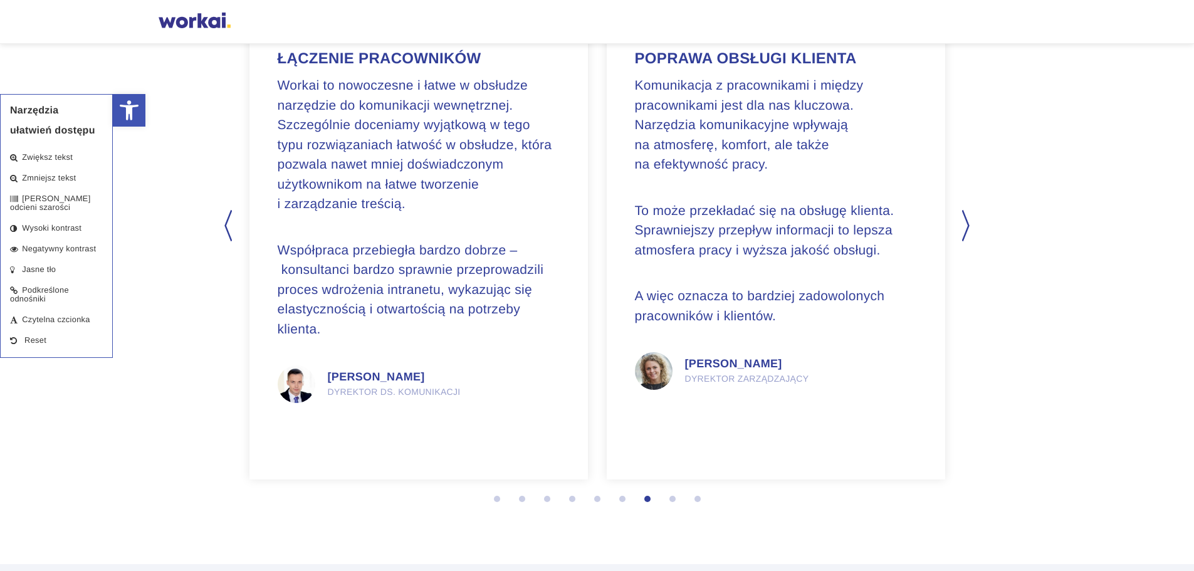
click at [968, 229] on button "Next" at bounding box center [967, 225] width 13 height 31
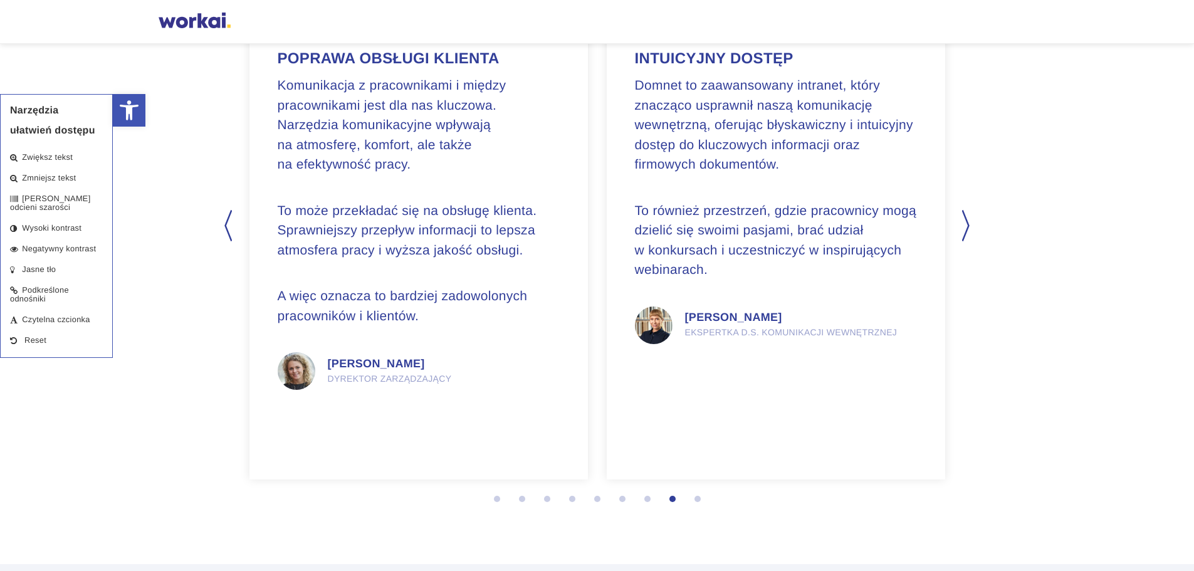
click at [227, 227] on button "Previous" at bounding box center [227, 225] width 13 height 31
